Goal: Communication & Community: Answer question/provide support

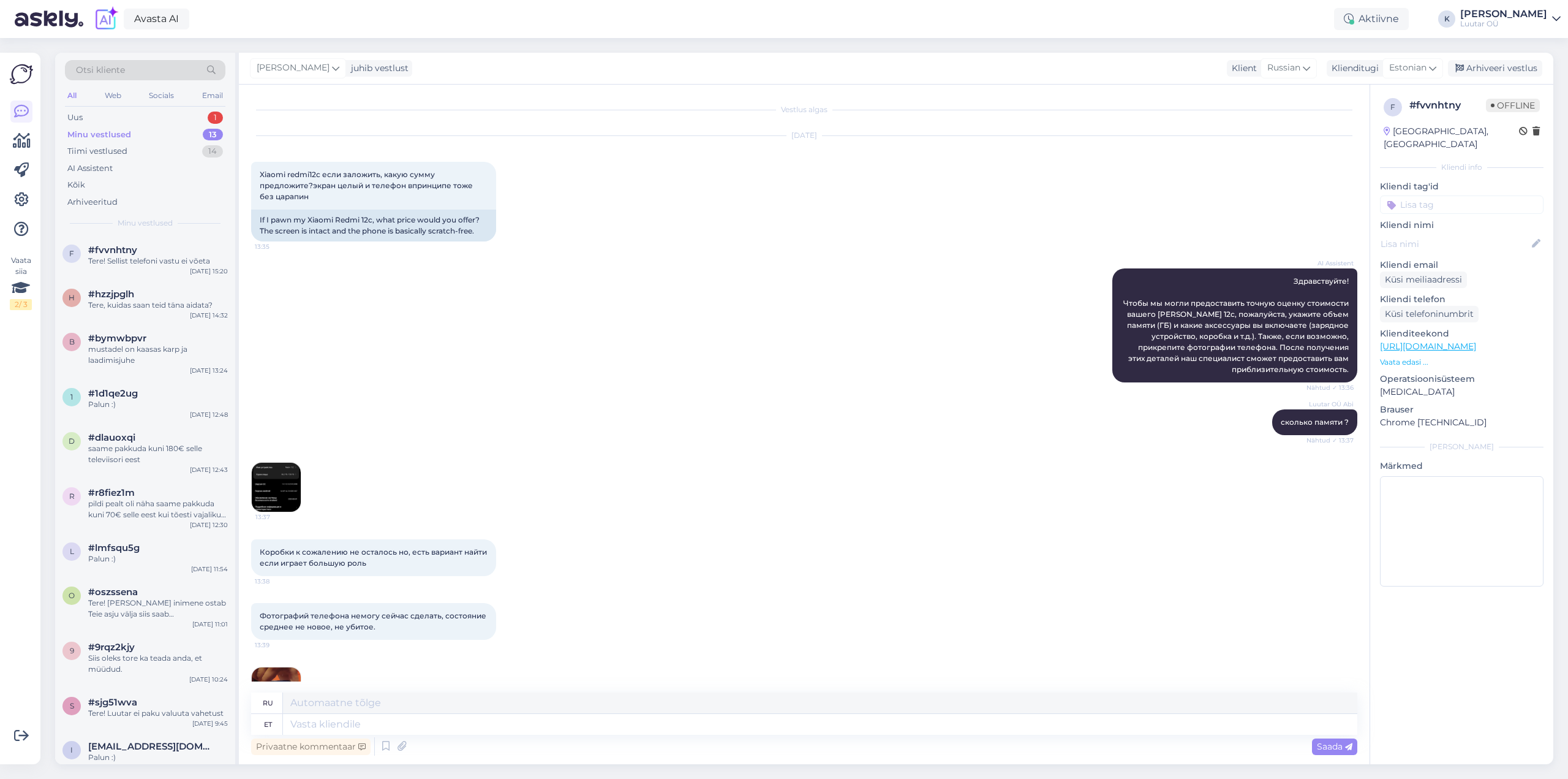
scroll to position [725, 0]
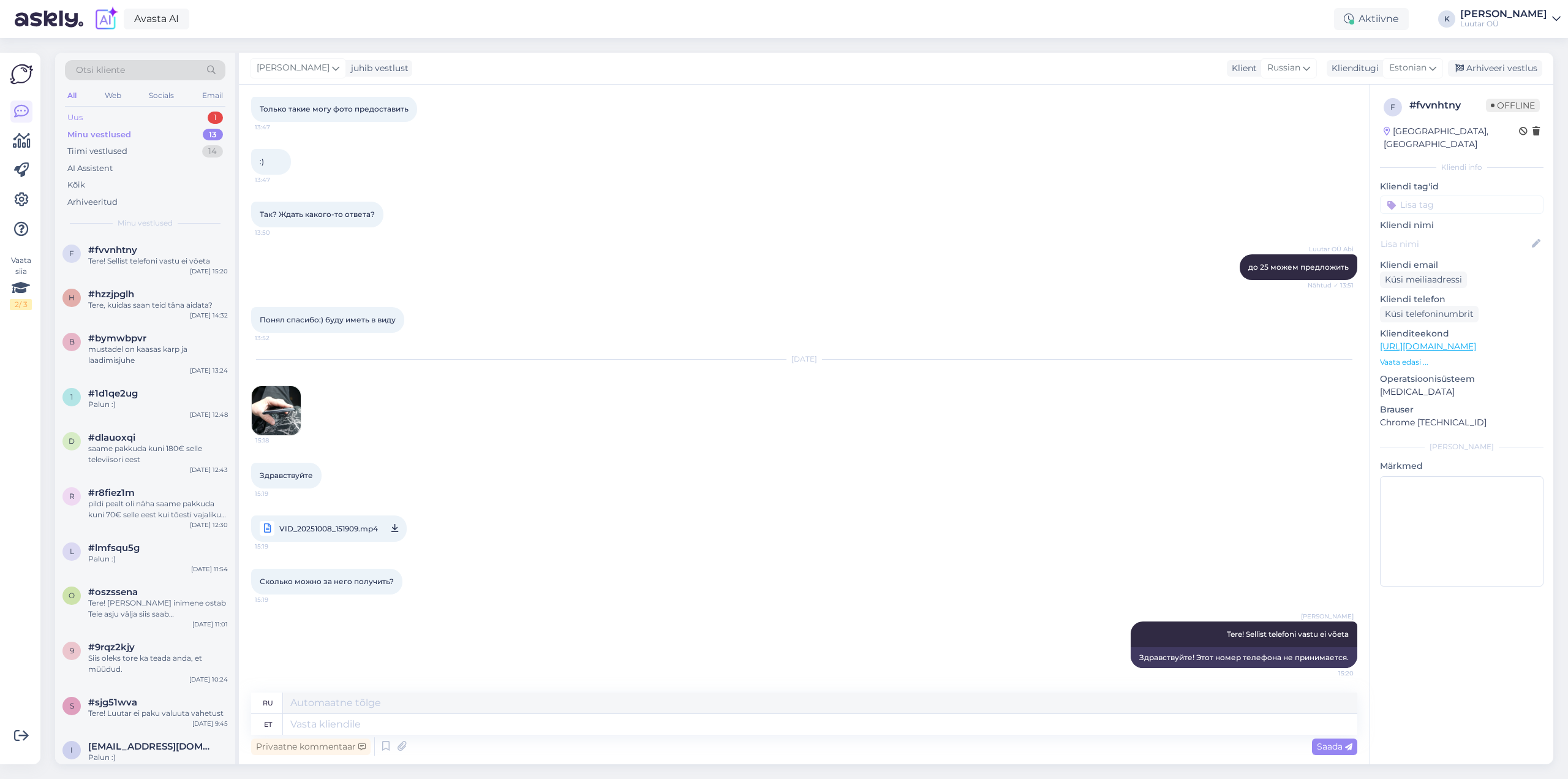
click at [82, 115] on div "Uus" at bounding box center [75, 118] width 15 height 13
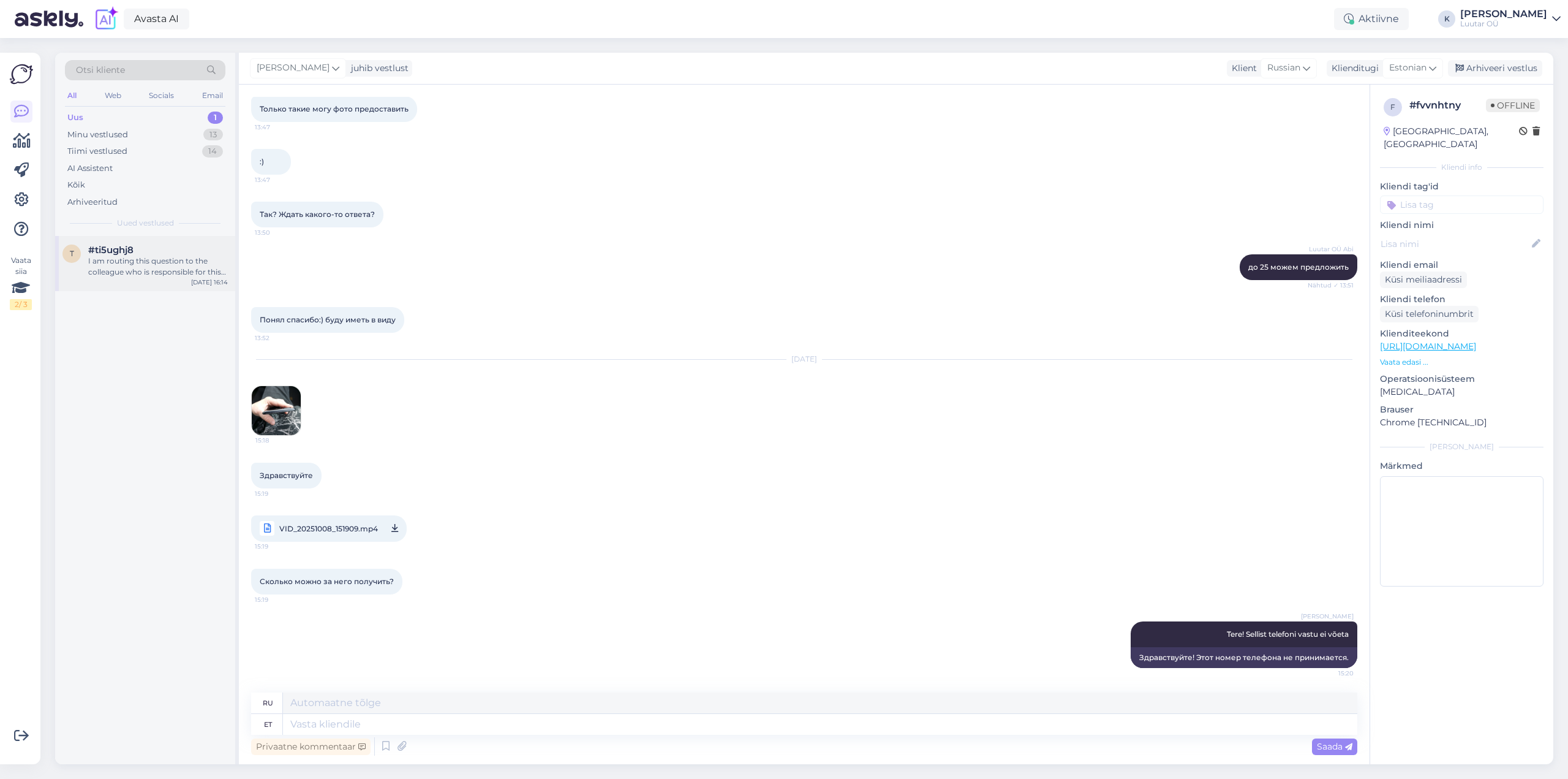
click at [136, 271] on div "I am routing this question to the colleague who is responsible for this topic. …" at bounding box center [158, 266] width 139 height 22
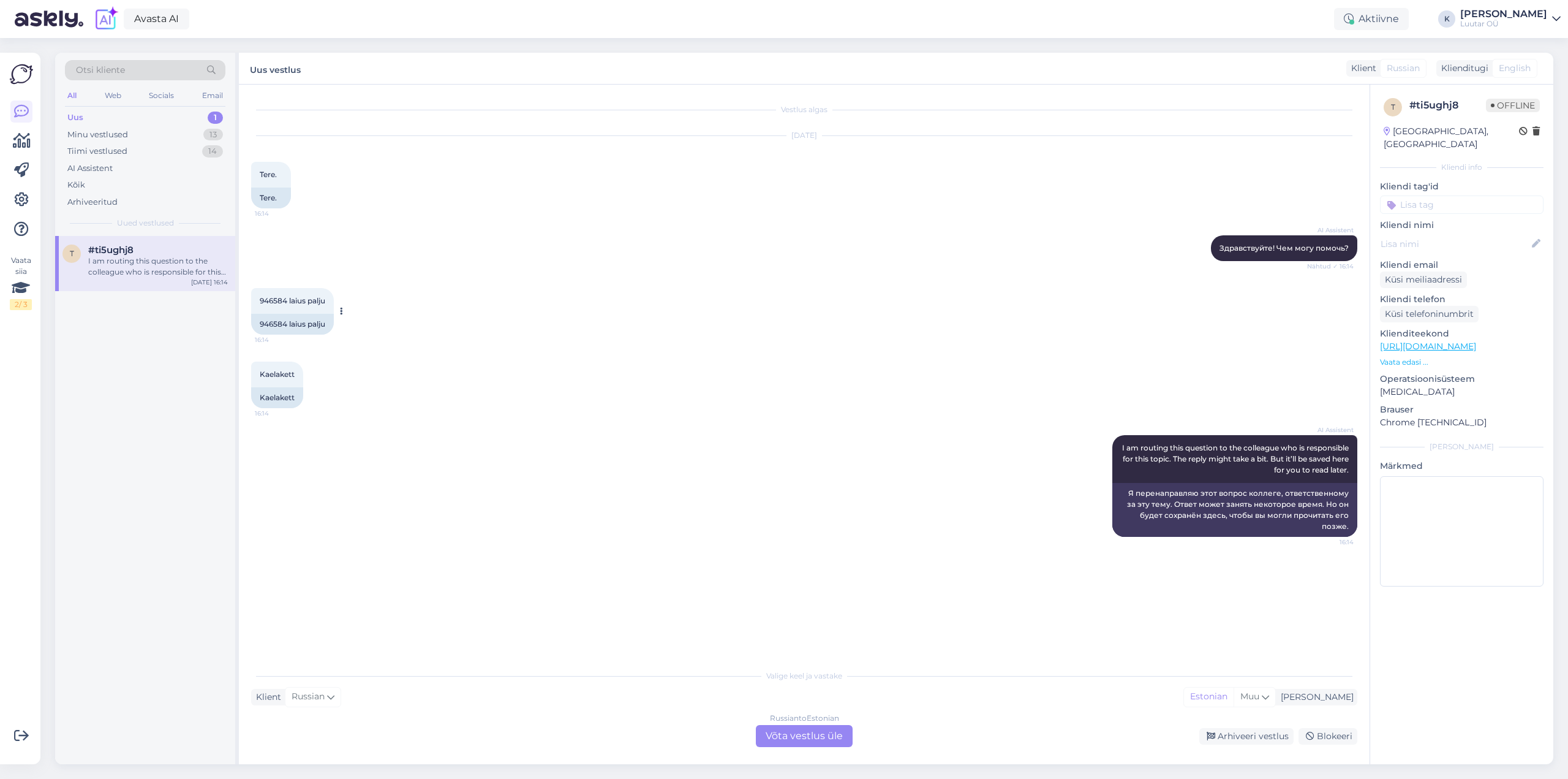
click at [261, 297] on span "946584 laius palju" at bounding box center [292, 300] width 66 height 9
copy span "946584"
click at [811, 738] on div "Russian to Estonian Võta vestlus üle" at bounding box center [804, 736] width 97 height 22
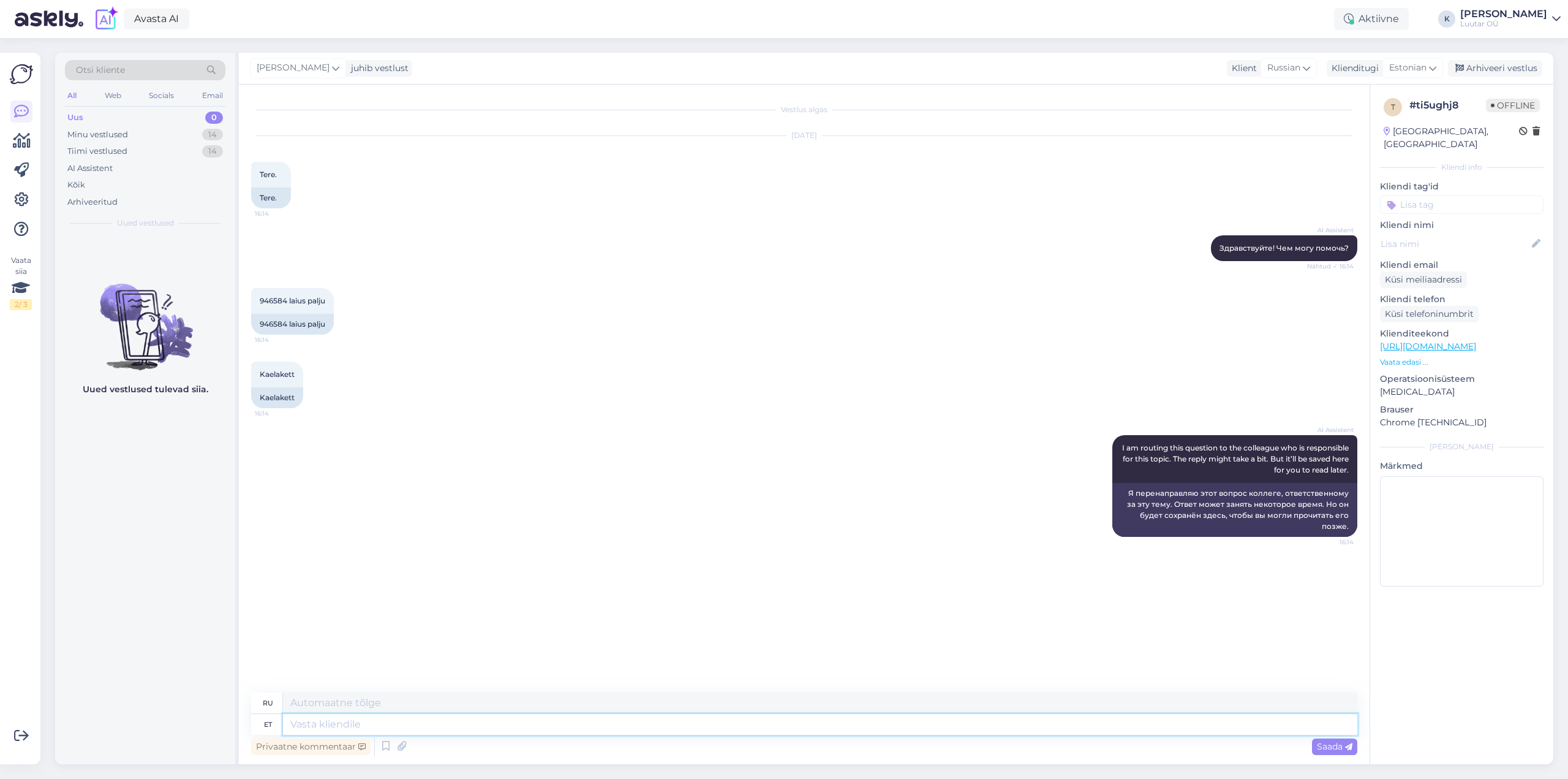
click at [723, 726] on textarea at bounding box center [820, 724] width 1074 height 21
type textarea "Tere!"
type textarea "Привет!"
type textarea "Tere!"
click at [1312, 68] on div "Russian" at bounding box center [1288, 67] width 56 height 19
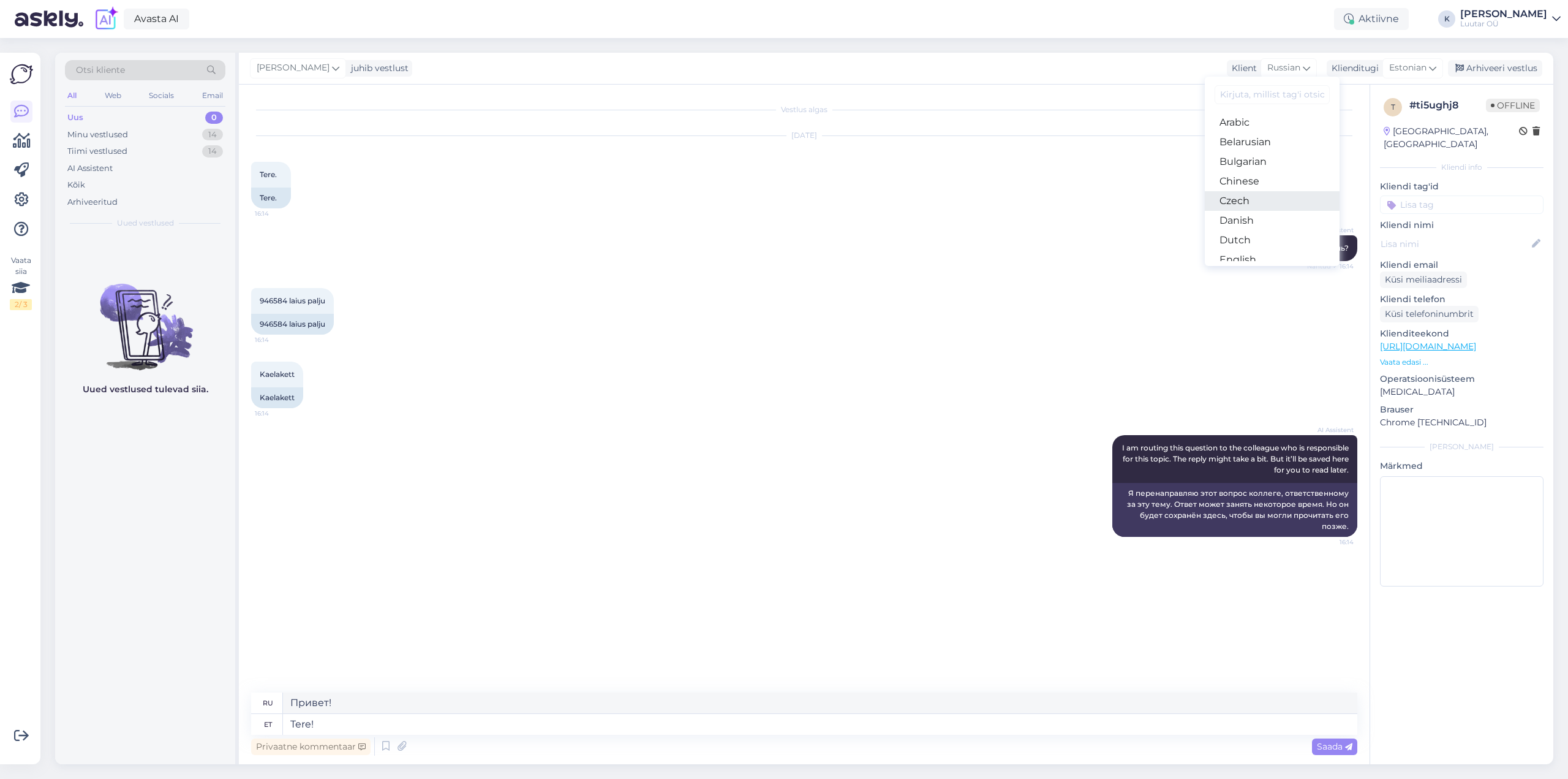
scroll to position [61, 0]
click at [1262, 217] on link "Estonian" at bounding box center [1272, 218] width 134 height 19
click at [1320, 747] on span "Saada" at bounding box center [1335, 746] width 35 height 11
click at [847, 722] on textarea at bounding box center [804, 722] width 1106 height 26
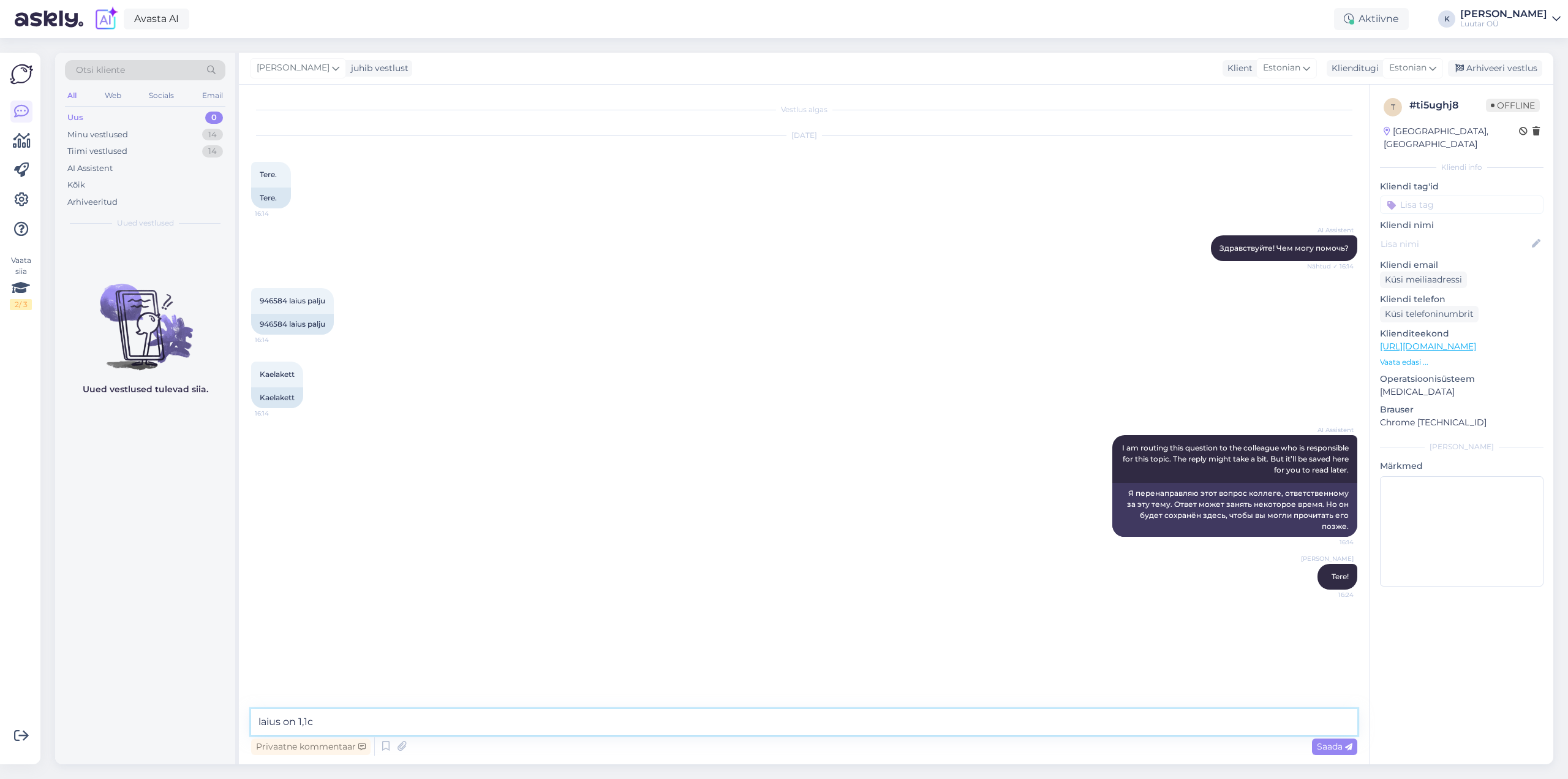
type textarea "laius on 1,1cm"
click at [107, 134] on div "Minu vestlused" at bounding box center [97, 134] width 60 height 13
